Goal: Information Seeking & Learning: Learn about a topic

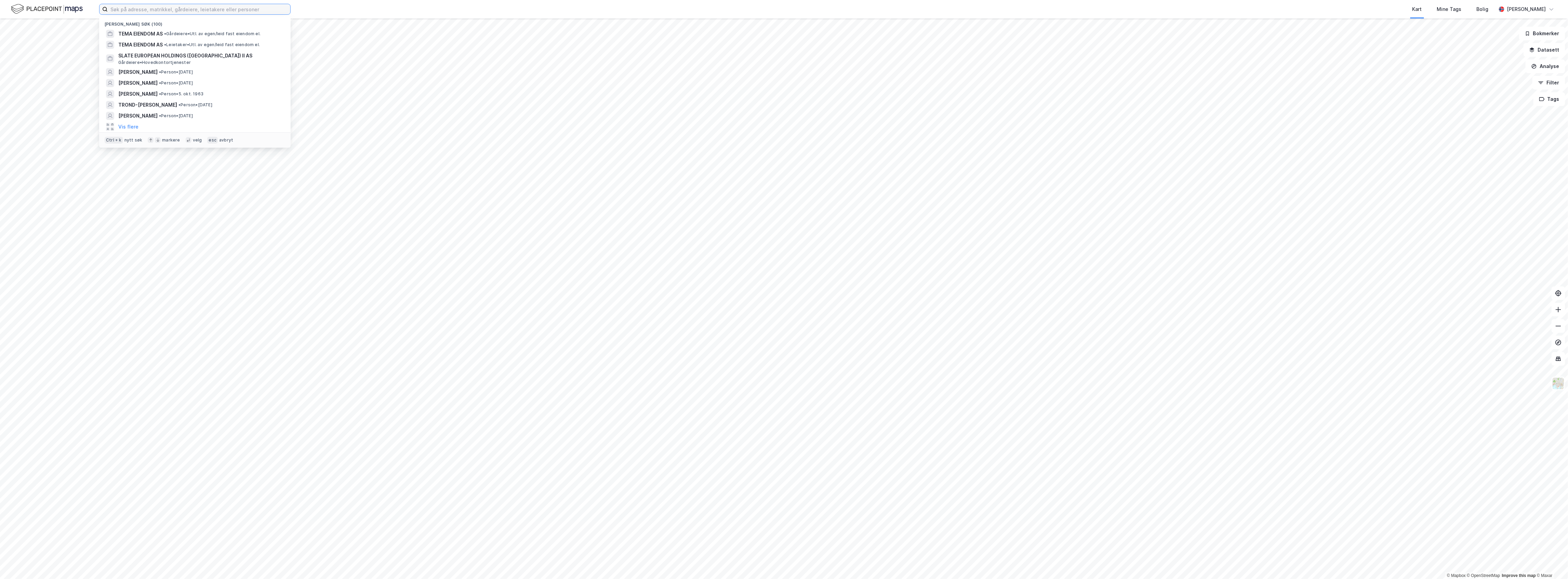
click at [188, 6] on input at bounding box center [199, 9] width 182 height 10
paste input "[PERSON_NAME]"
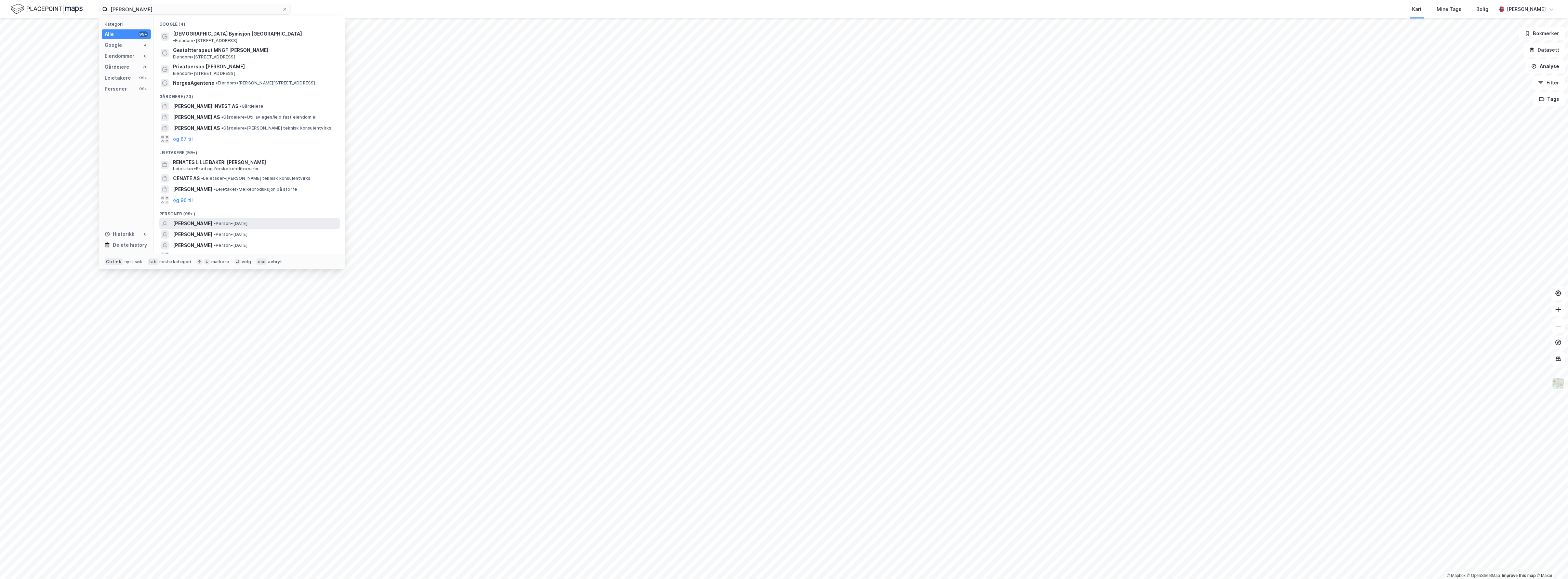
click at [212, 219] on span "[PERSON_NAME]" at bounding box center [193, 223] width 40 height 8
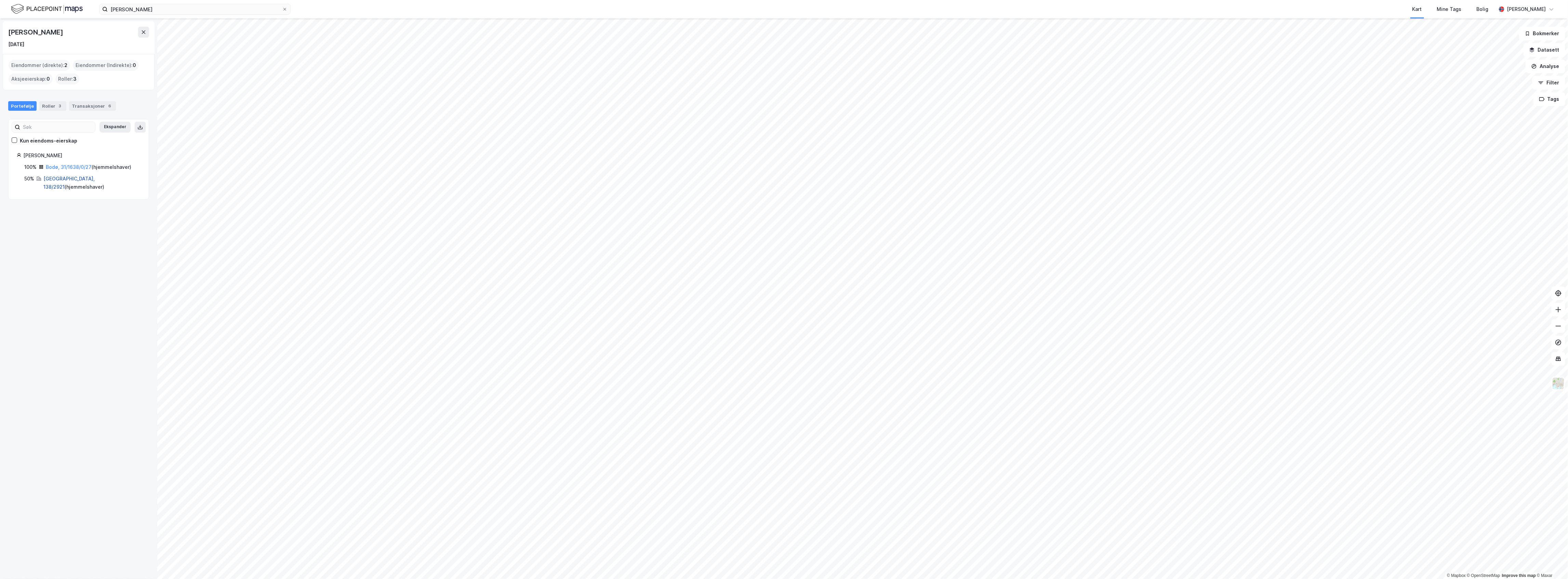
click at [61, 177] on link "[GEOGRAPHIC_DATA], 138/2921" at bounding box center [69, 182] width 51 height 14
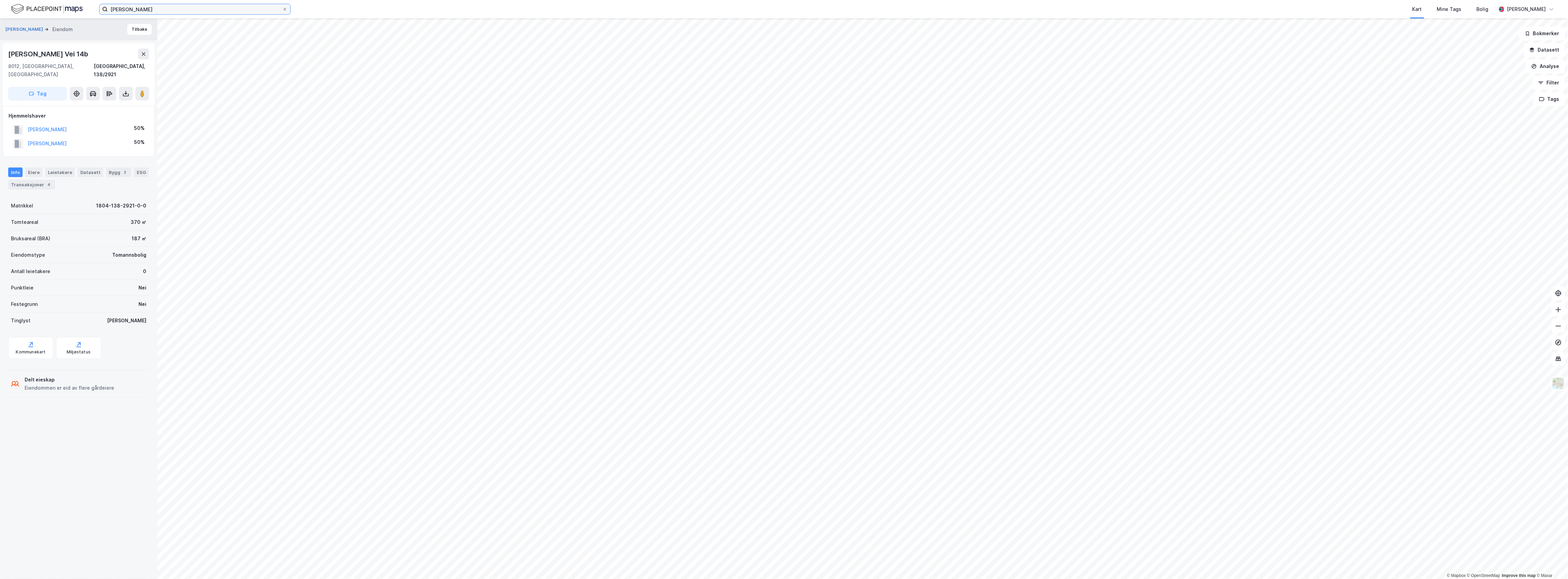
click at [179, 4] on input "[PERSON_NAME]" at bounding box center [195, 9] width 174 height 10
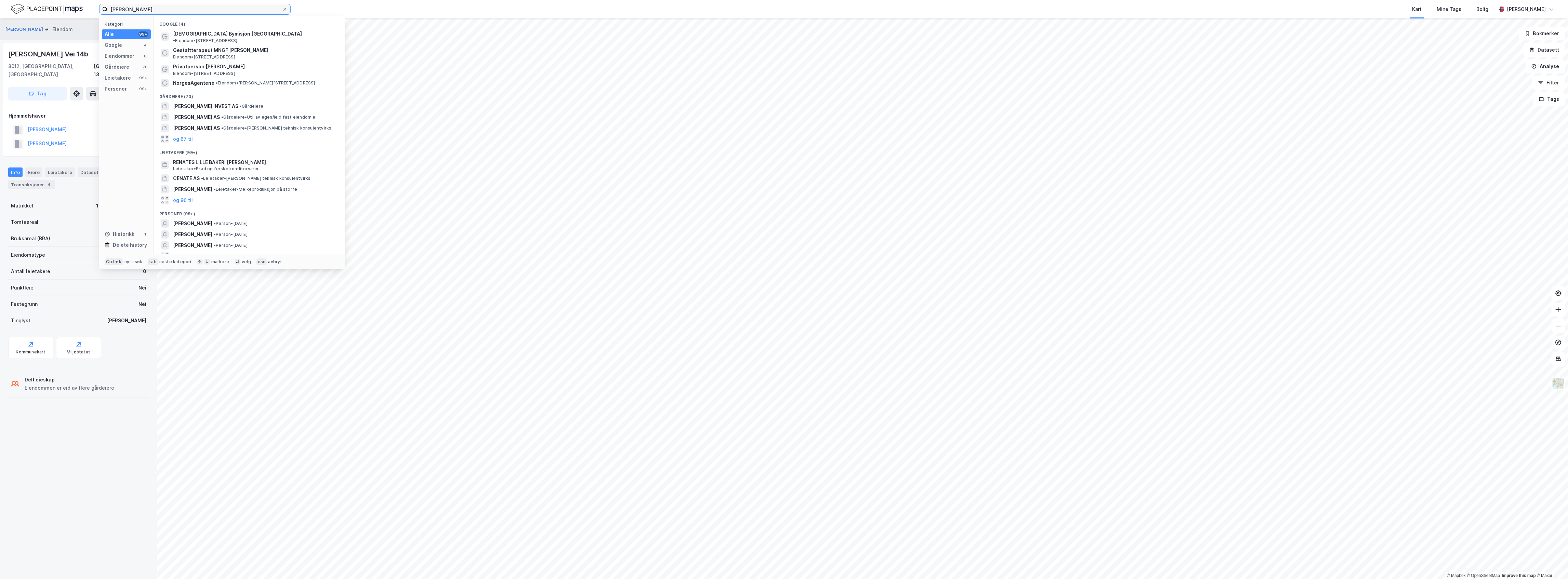
click at [179, 4] on input "[PERSON_NAME]" at bounding box center [195, 9] width 174 height 10
paste input "[PERSON_NAME]"
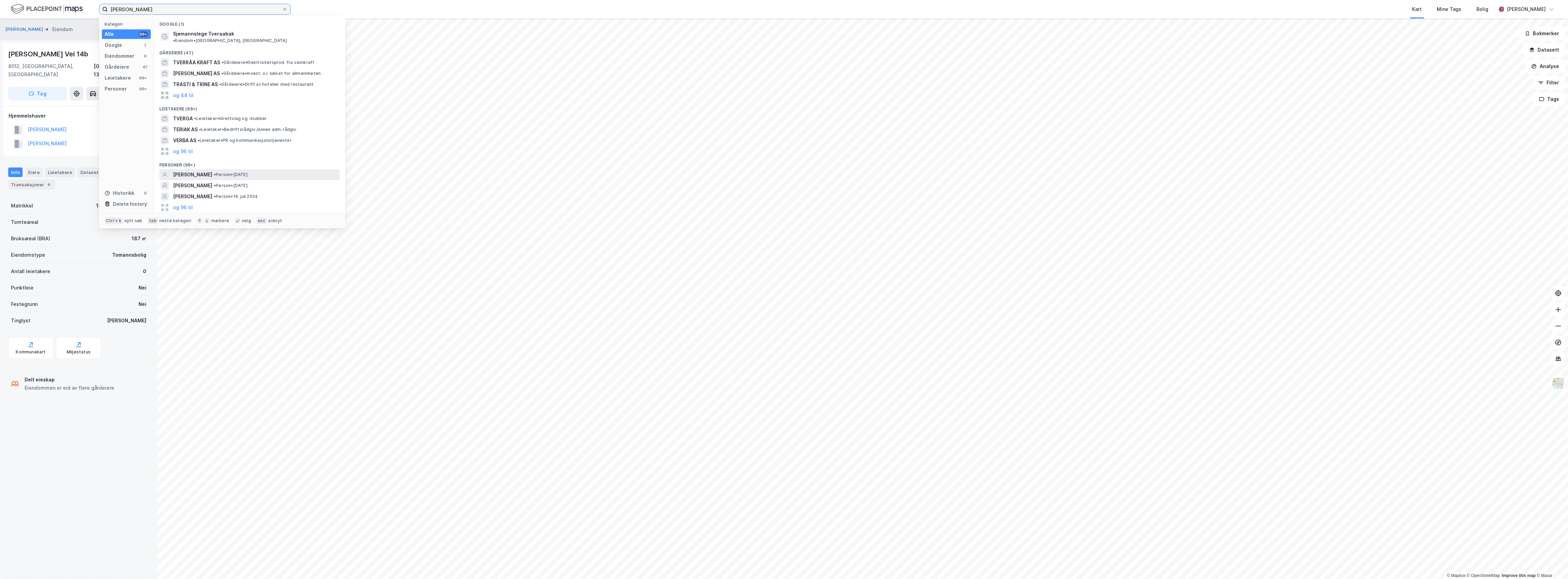
type input "[PERSON_NAME]"
click at [242, 173] on div "[PERSON_NAME] • Person • [DATE]" at bounding box center [255, 174] width 165 height 8
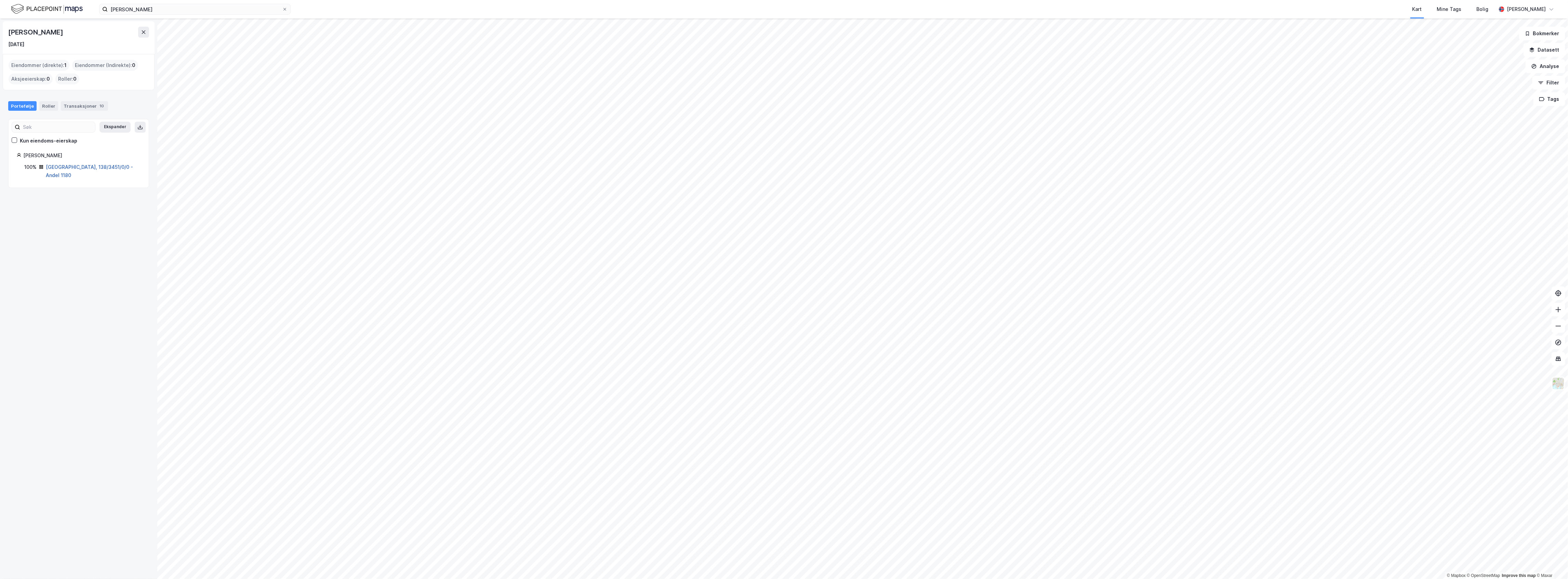
click at [88, 167] on link "[GEOGRAPHIC_DATA], 138/3451/0/0 - Andel 1180" at bounding box center [89, 171] width 87 height 14
